Goal: Navigation & Orientation: Find specific page/section

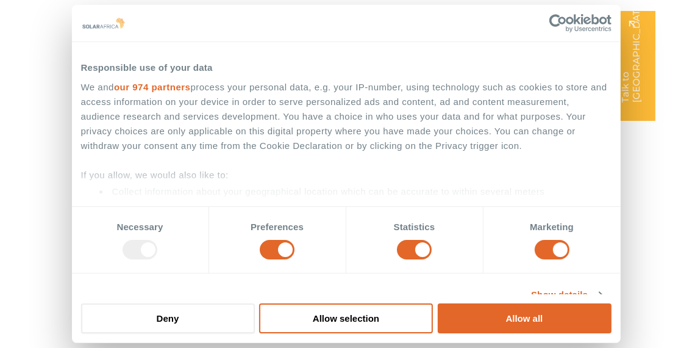
click at [340, 128] on div "We and our 974 partners process your personal data, e.g. your IP-number, using …" at bounding box center [346, 192] width 530 height 224
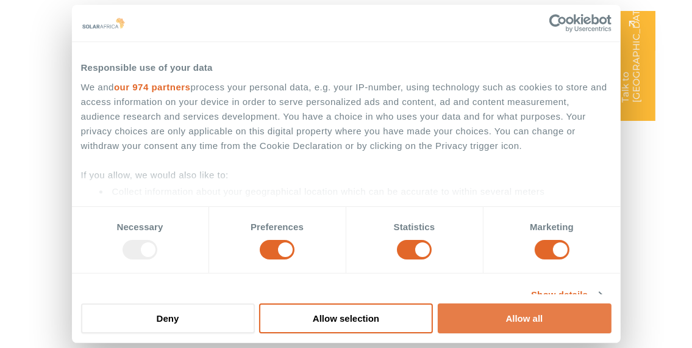
click at [524, 319] on button "Allow all" at bounding box center [525, 318] width 174 height 30
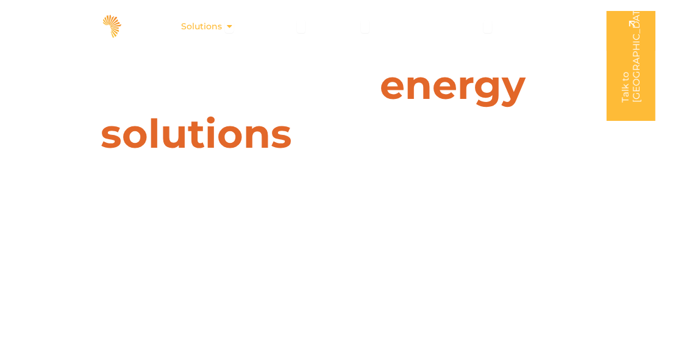
click at [228, 24] on icon "Menu" at bounding box center [229, 26] width 9 height 9
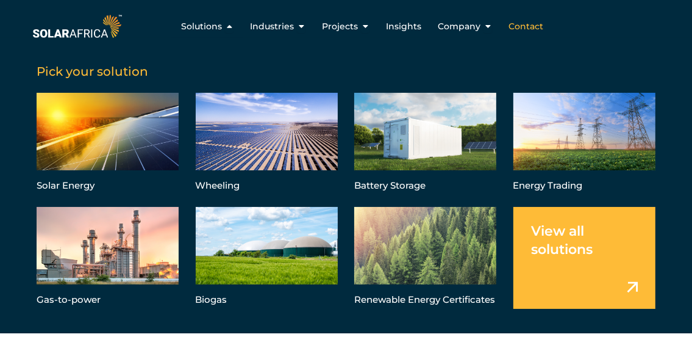
click at [526, 24] on span "Contact" at bounding box center [525, 26] width 35 height 13
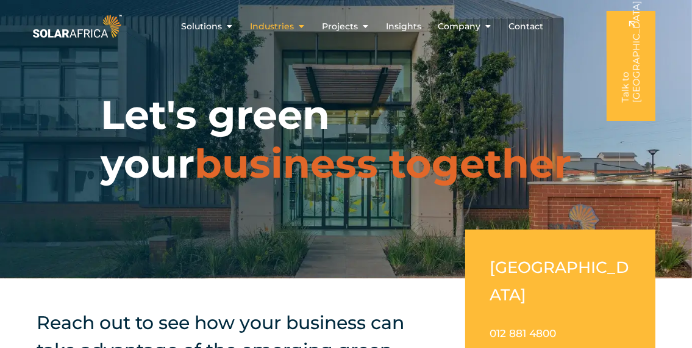
click at [301, 26] on icon "Menu" at bounding box center [301, 26] width 9 height 9
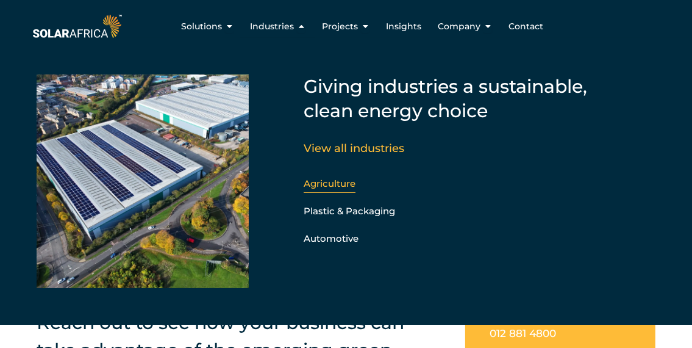
click at [340, 184] on link "Agriculture" at bounding box center [330, 183] width 52 height 12
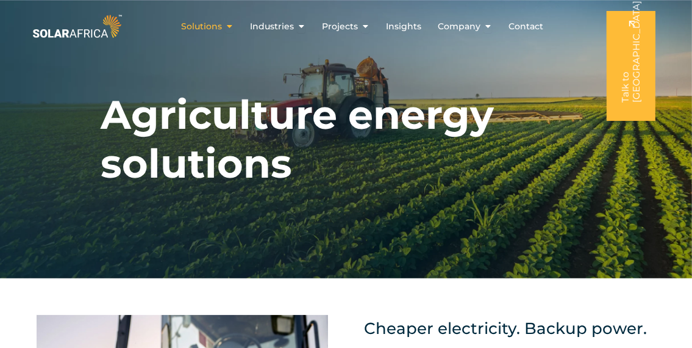
click at [220, 26] on span "Solutions" at bounding box center [201, 26] width 41 height 13
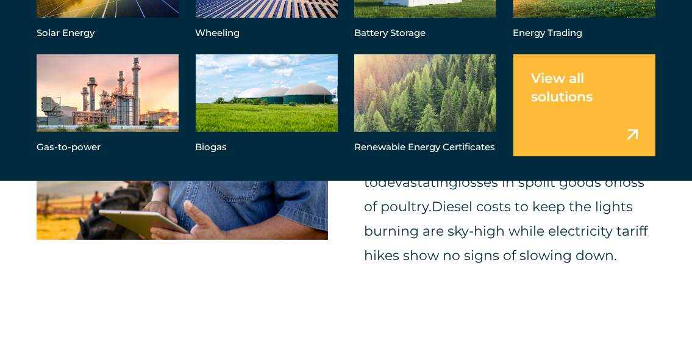
scroll to position [386, 0]
